Goal: Find contact information: Find contact information

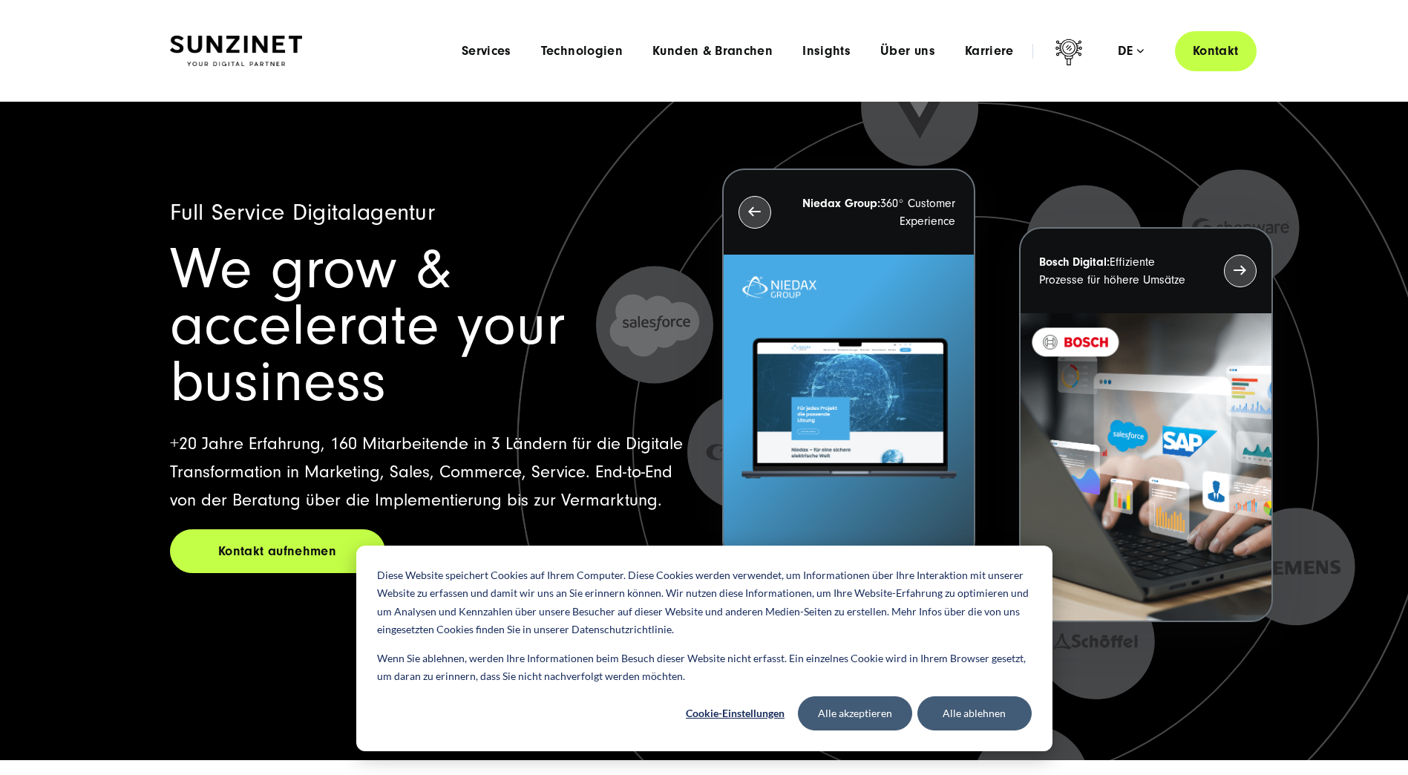
click at [1212, 56] on link "Kontakt" at bounding box center [1216, 51] width 82 height 42
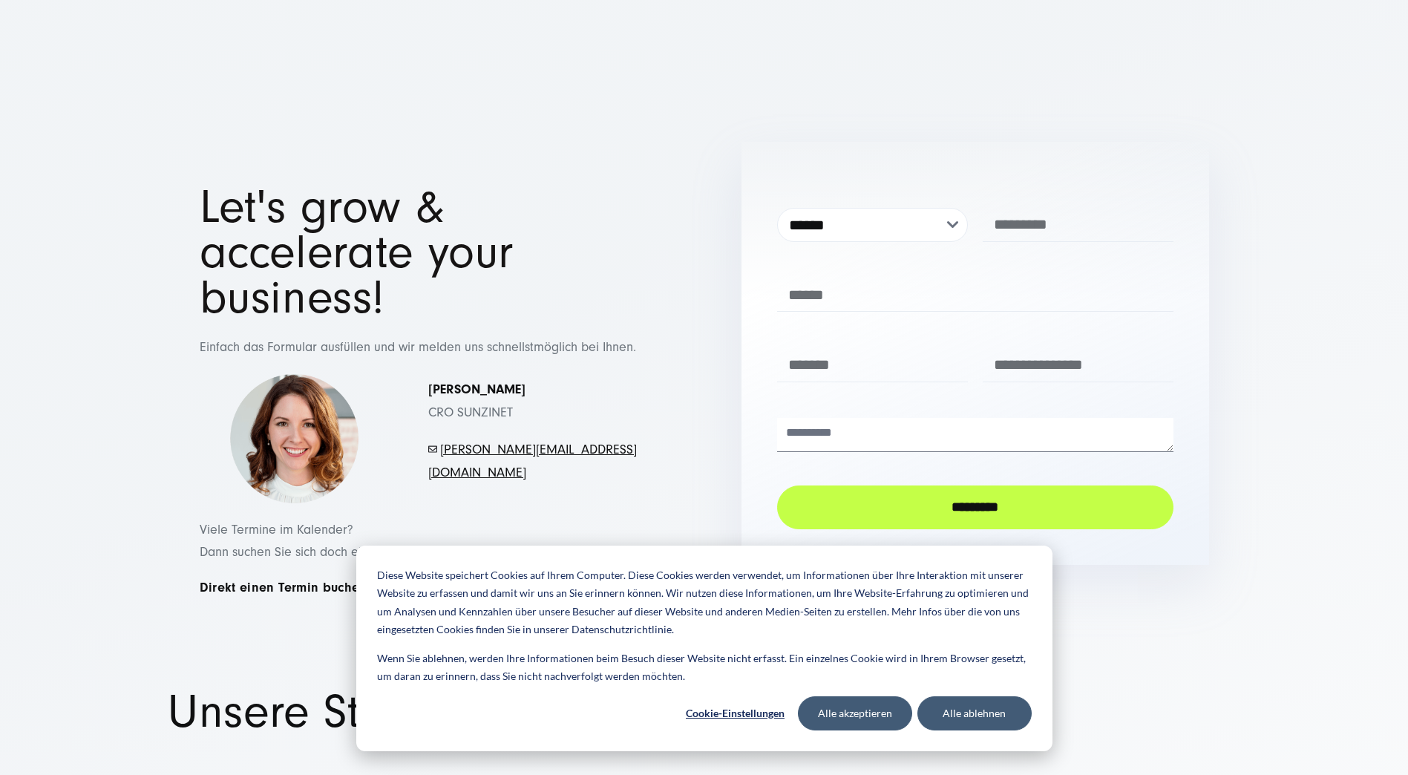
scroll to position [74, 0]
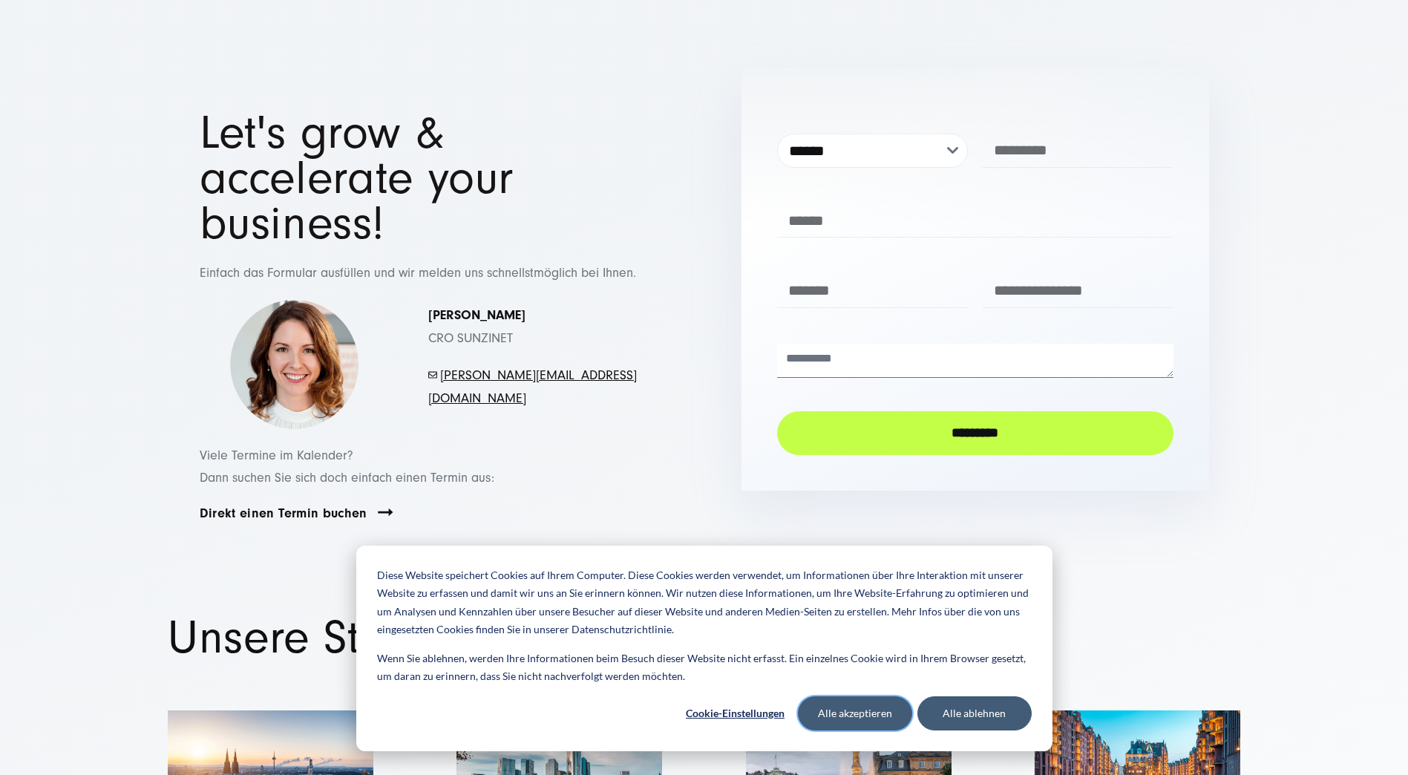
click at [852, 712] on button "Alle akzeptieren" at bounding box center [855, 713] width 114 height 34
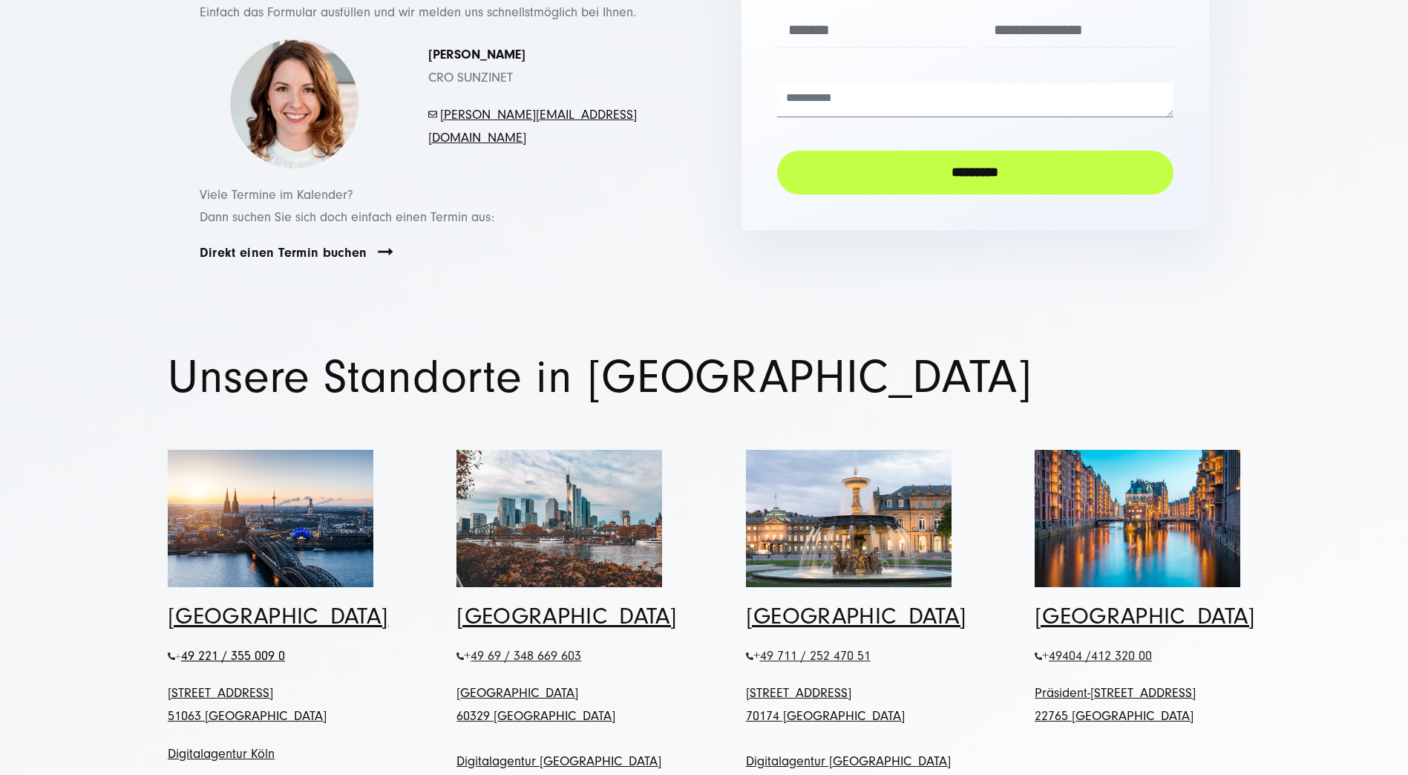
scroll to position [445, 0]
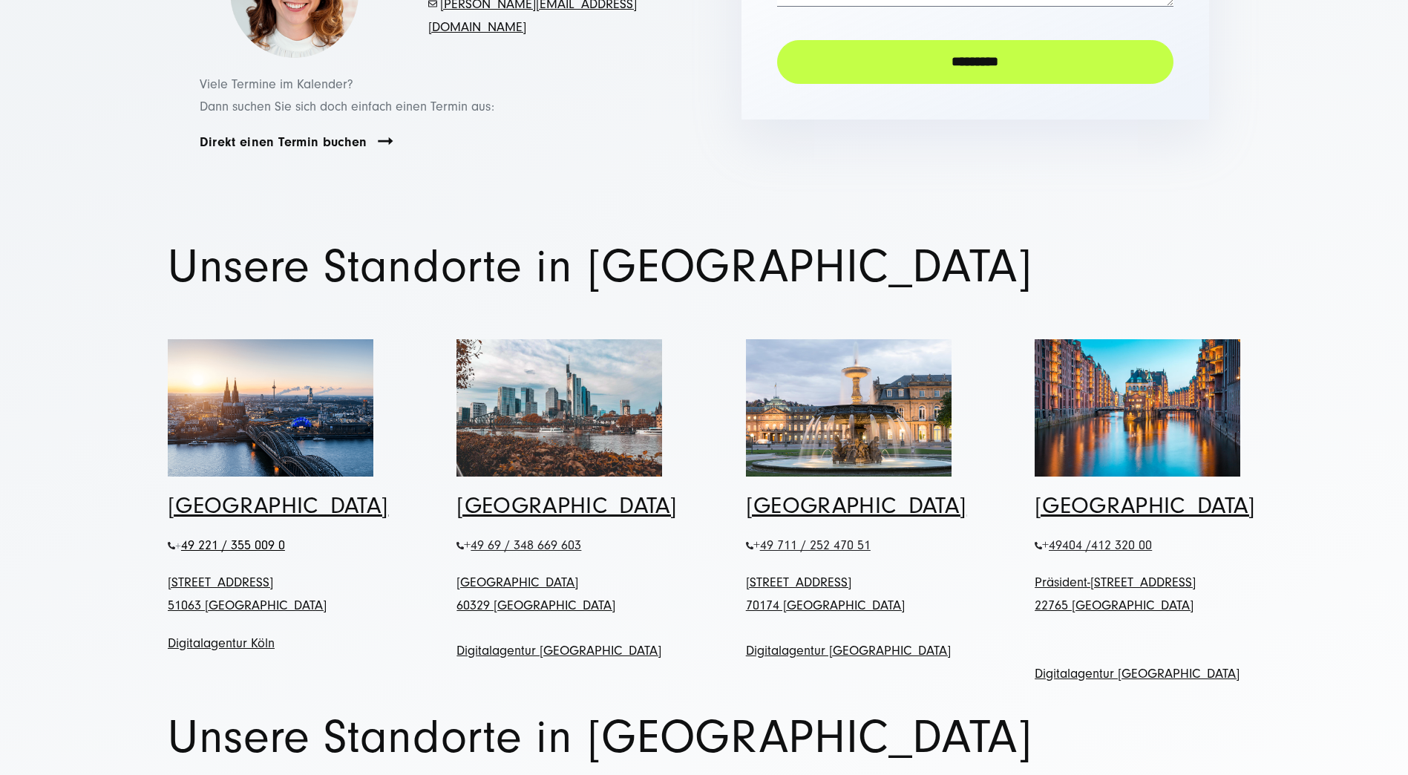
click at [211, 538] on span "49 221 / 355 009 0" at bounding box center [233, 546] width 104 height 16
drag, startPoint x: 212, startPoint y: 505, endPoint x: 152, endPoint y: 495, distance: 60.2
click at [168, 538] on span at bounding box center [171, 547] width 7 height 18
drag, startPoint x: 169, startPoint y: 500, endPoint x: 297, endPoint y: 497, distance: 128.5
click at [297, 535] on p "+ 49 221 / 355 009 0" at bounding box center [271, 546] width 206 height 23
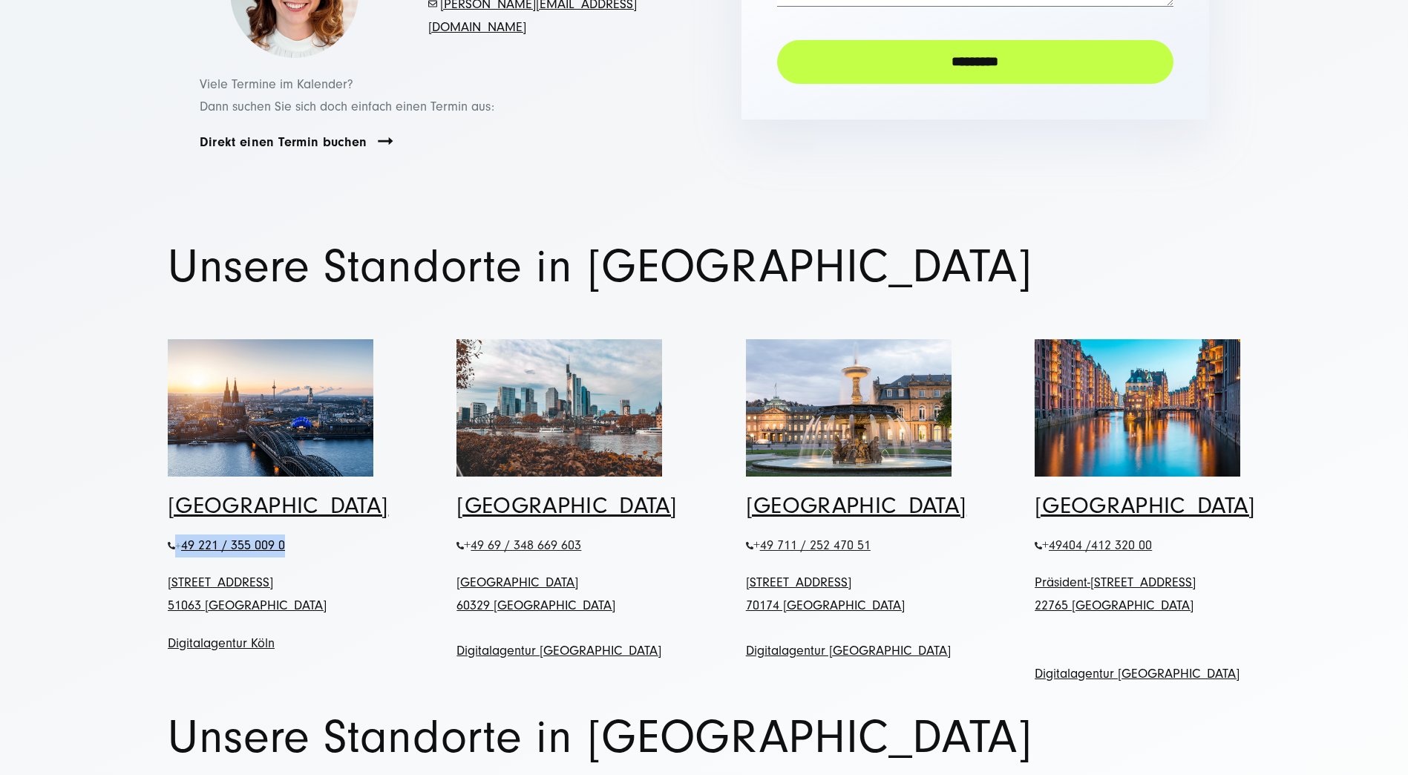
drag, startPoint x: 297, startPoint y: 497, endPoint x: 258, endPoint y: 501, distance: 39.5
copy p "+ 49 221 / 355 009 0"
